Goal: Transaction & Acquisition: Download file/media

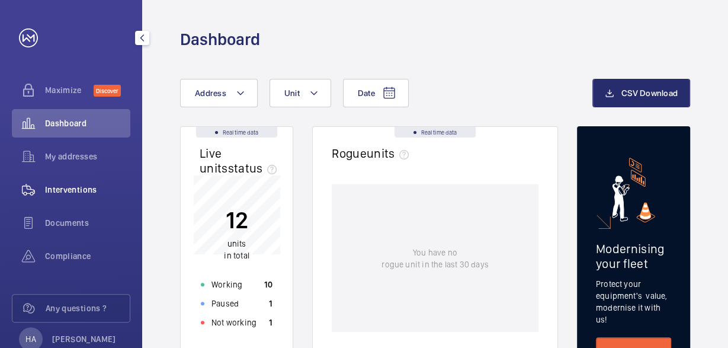
click at [88, 190] on span "Interventions" at bounding box center [87, 190] width 85 height 12
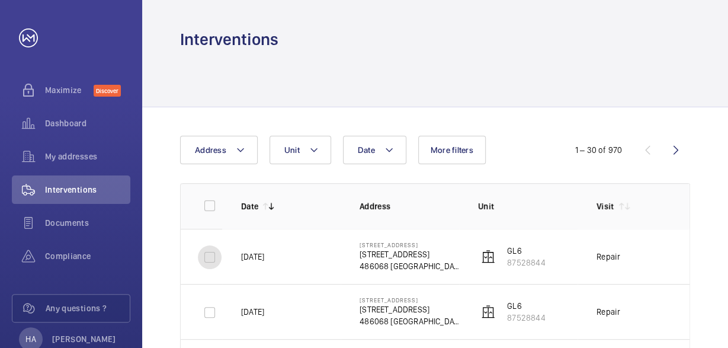
click at [209, 252] on input "checkbox" at bounding box center [210, 257] width 24 height 24
checkbox input "true"
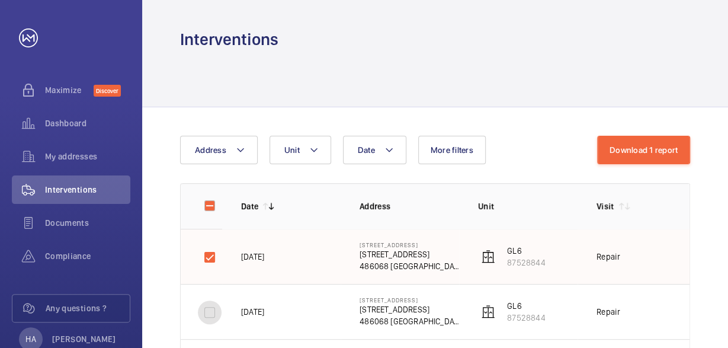
click at [208, 313] on input "checkbox" at bounding box center [210, 312] width 24 height 24
checkbox input "true"
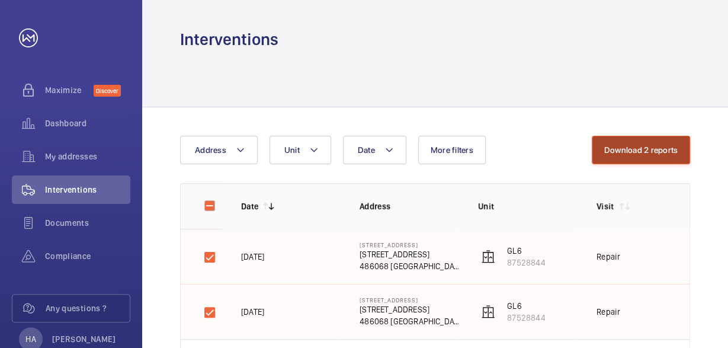
click at [653, 150] on button "Download 2 reports" at bounding box center [641, 150] width 99 height 28
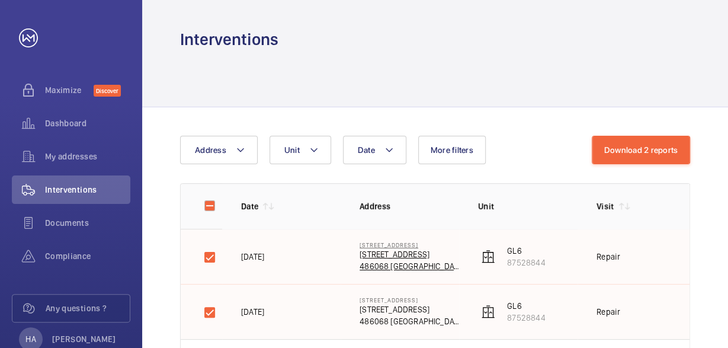
scroll to position [69, 0]
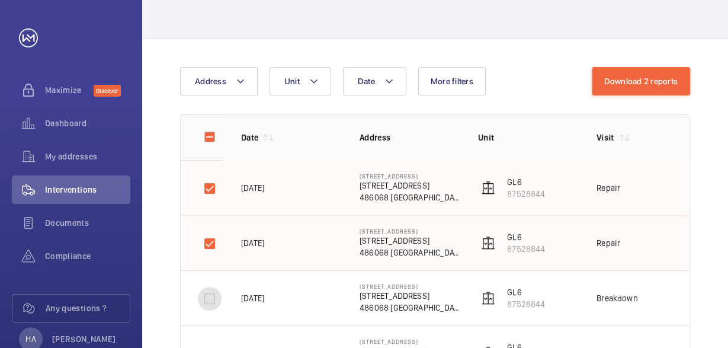
click at [207, 294] on input "checkbox" at bounding box center [210, 299] width 24 height 24
checkbox input "true"
click at [208, 246] on input "checkbox" at bounding box center [210, 244] width 24 height 24
checkbox input "false"
click at [213, 181] on input "checkbox" at bounding box center [210, 189] width 24 height 24
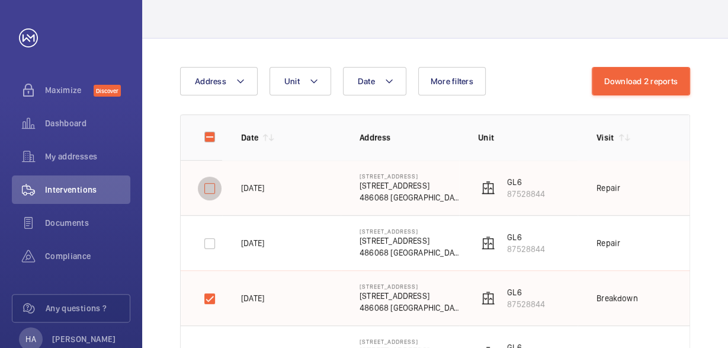
checkbox input "false"
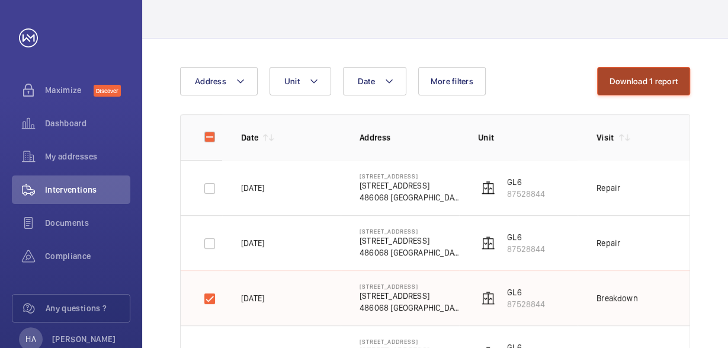
click at [663, 77] on button "Download 1 report" at bounding box center [643, 81] width 93 height 28
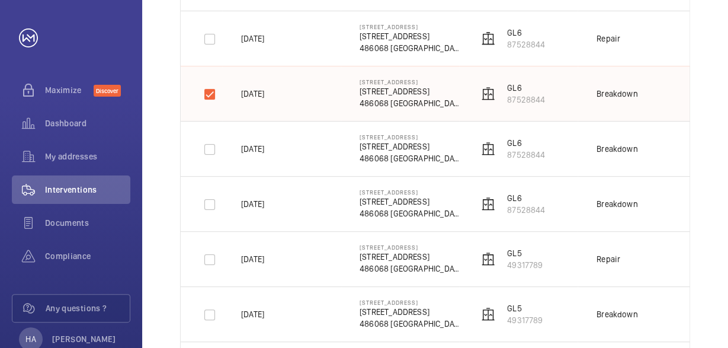
scroll to position [275, 0]
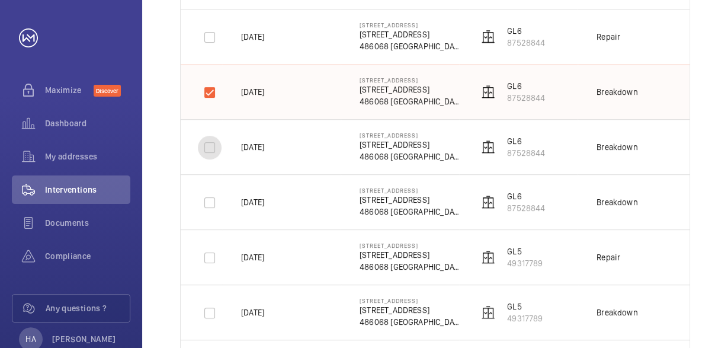
click at [214, 148] on input "checkbox" at bounding box center [210, 148] width 24 height 24
checkbox input "true"
click at [207, 93] on input "checkbox" at bounding box center [210, 93] width 24 height 24
checkbox input "false"
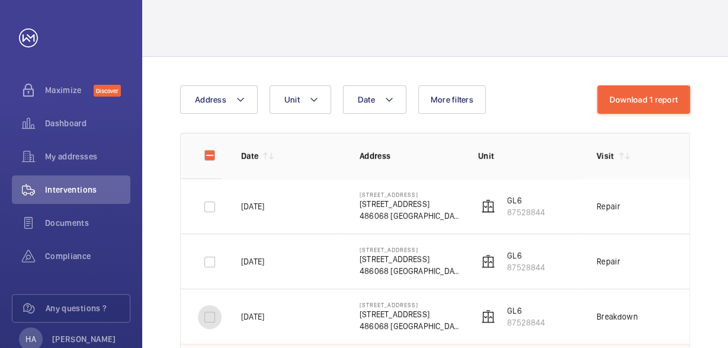
scroll to position [0, 0]
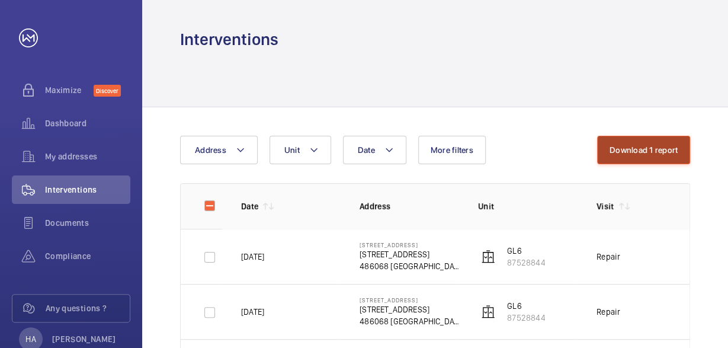
click at [633, 145] on button "Download 1 report" at bounding box center [643, 150] width 93 height 28
